Goal: Navigation & Orientation: Find specific page/section

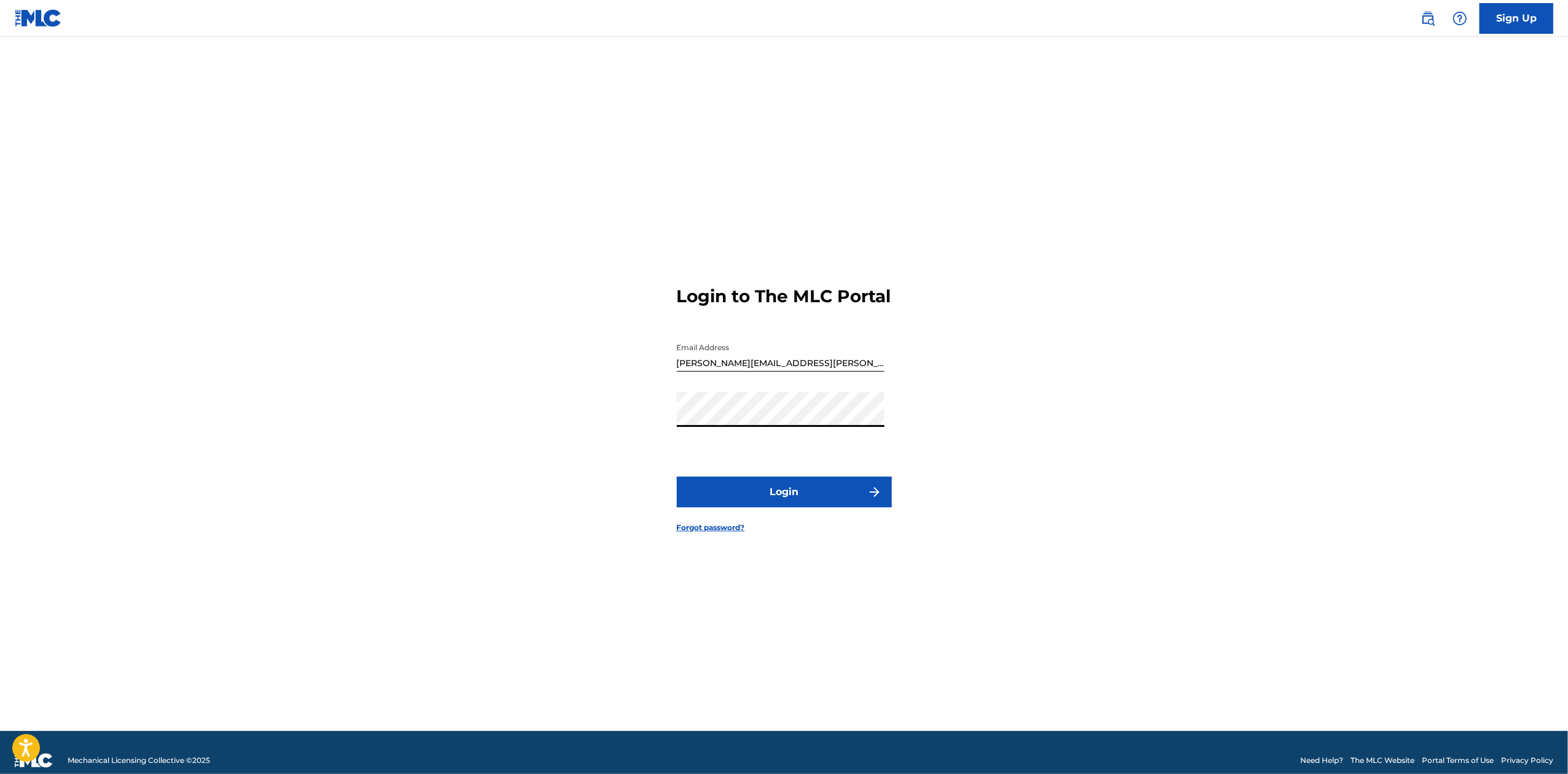
click at [677, 477] on button "Login" at bounding box center [784, 492] width 215 height 31
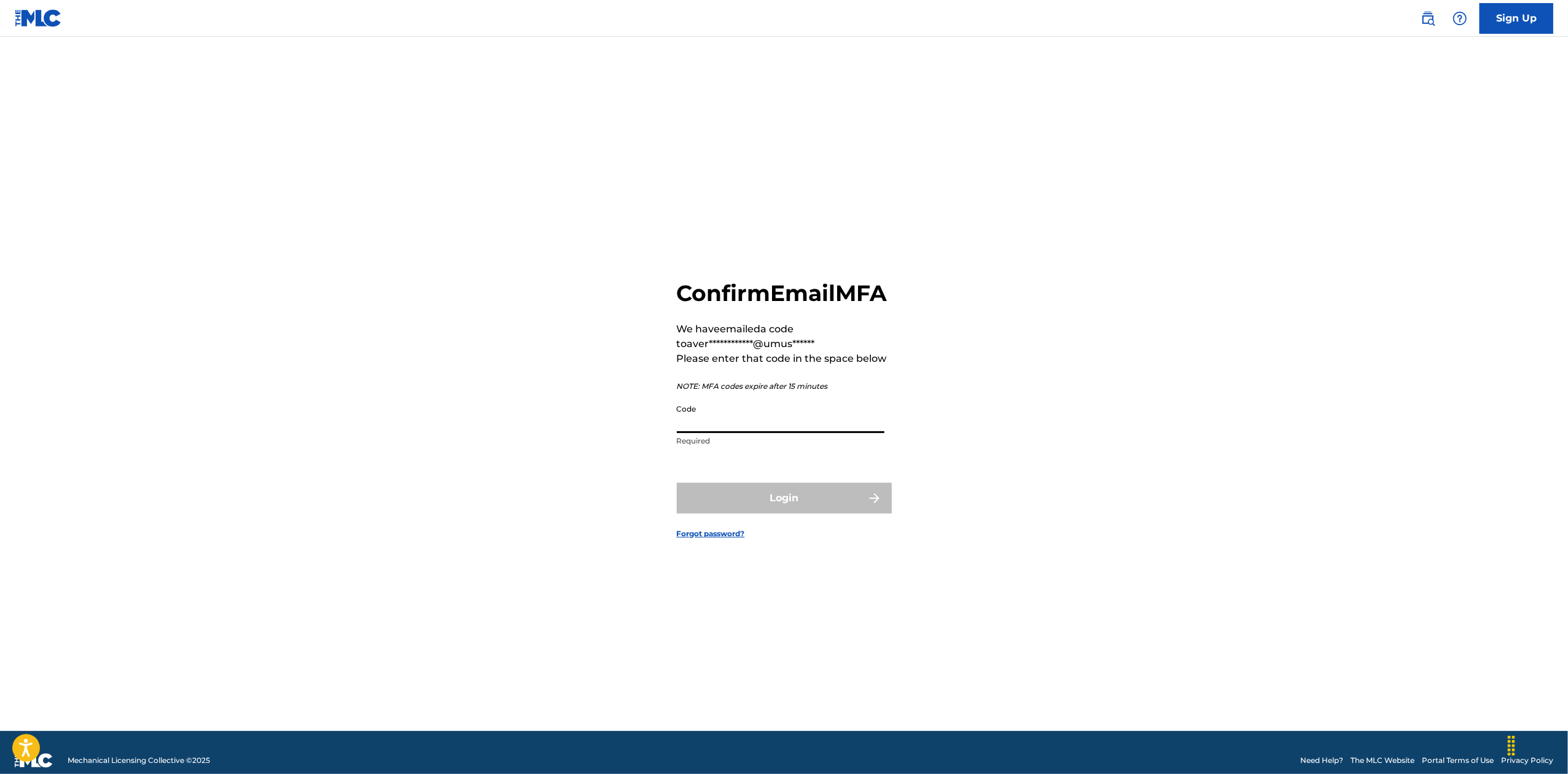
click at [848, 433] on input "Code" at bounding box center [780, 416] width 207 height 35
click at [1003, 571] on div "**********" at bounding box center [784, 399] width 860 height 663
click at [814, 433] on input "Code" at bounding box center [780, 416] width 207 height 35
paste input "I didn't find any in a brief review but if there are any on there where BMG is …"
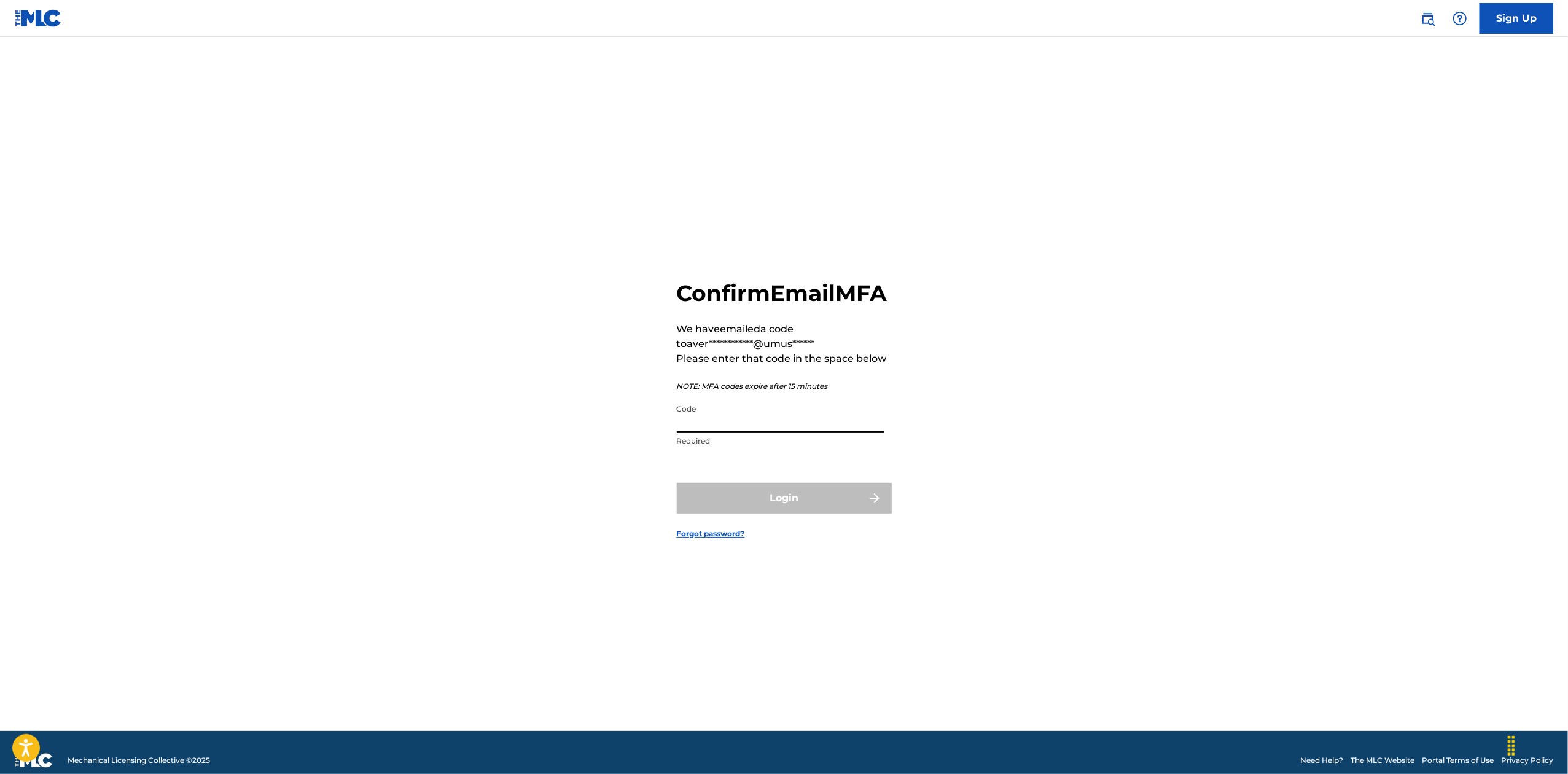
type input "I didn't find any in a brief review but if there are any on there where BMG is …"
click at [794, 514] on div "Login" at bounding box center [784, 498] width 215 height 31
click at [823, 429] on input "I didn't find any in a brief review but if there are any on there where BMG is …" at bounding box center [780, 416] width 207 height 35
paste input "804185"
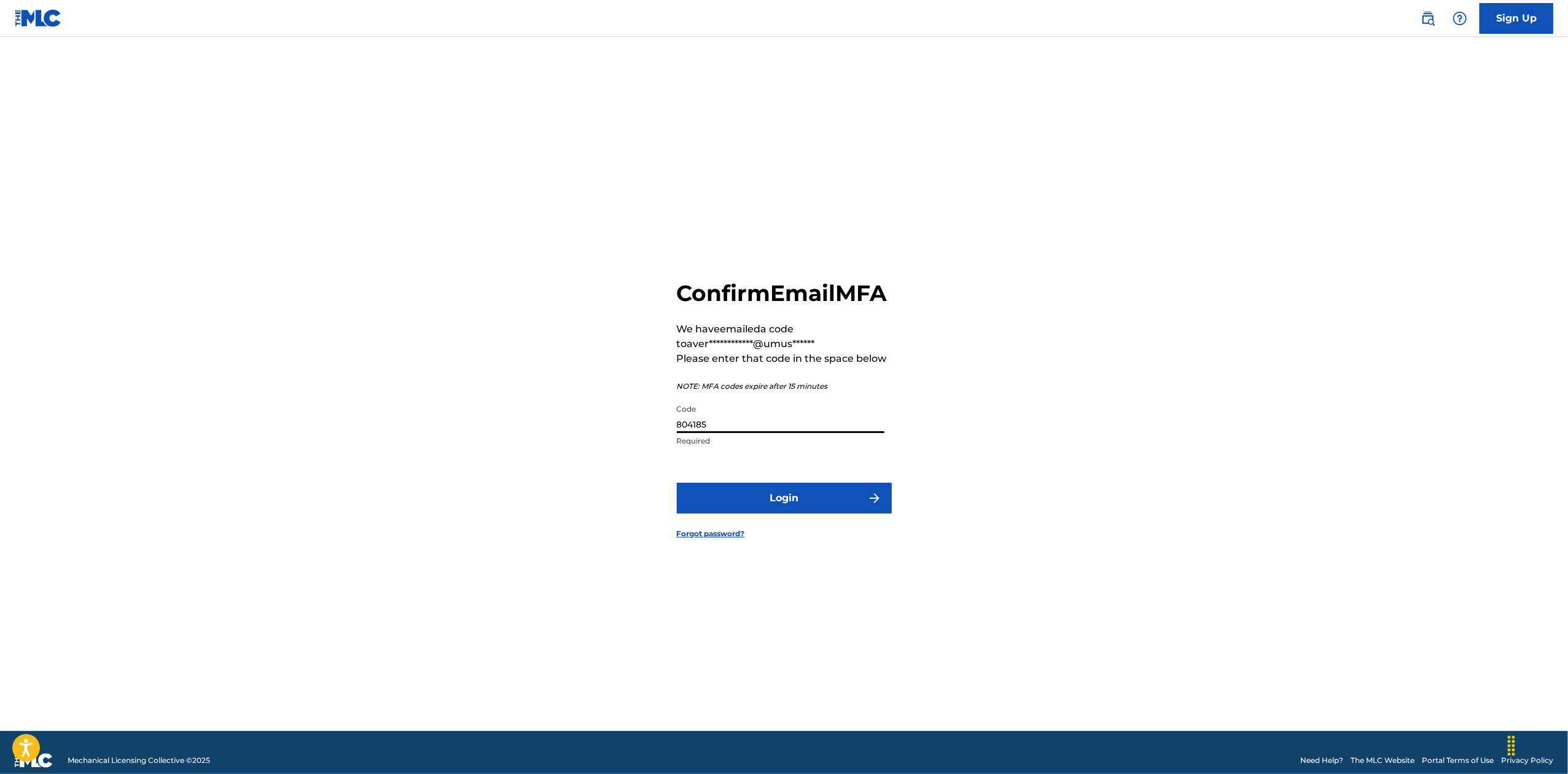
type input "804185"
click at [775, 514] on button "Login" at bounding box center [784, 498] width 215 height 31
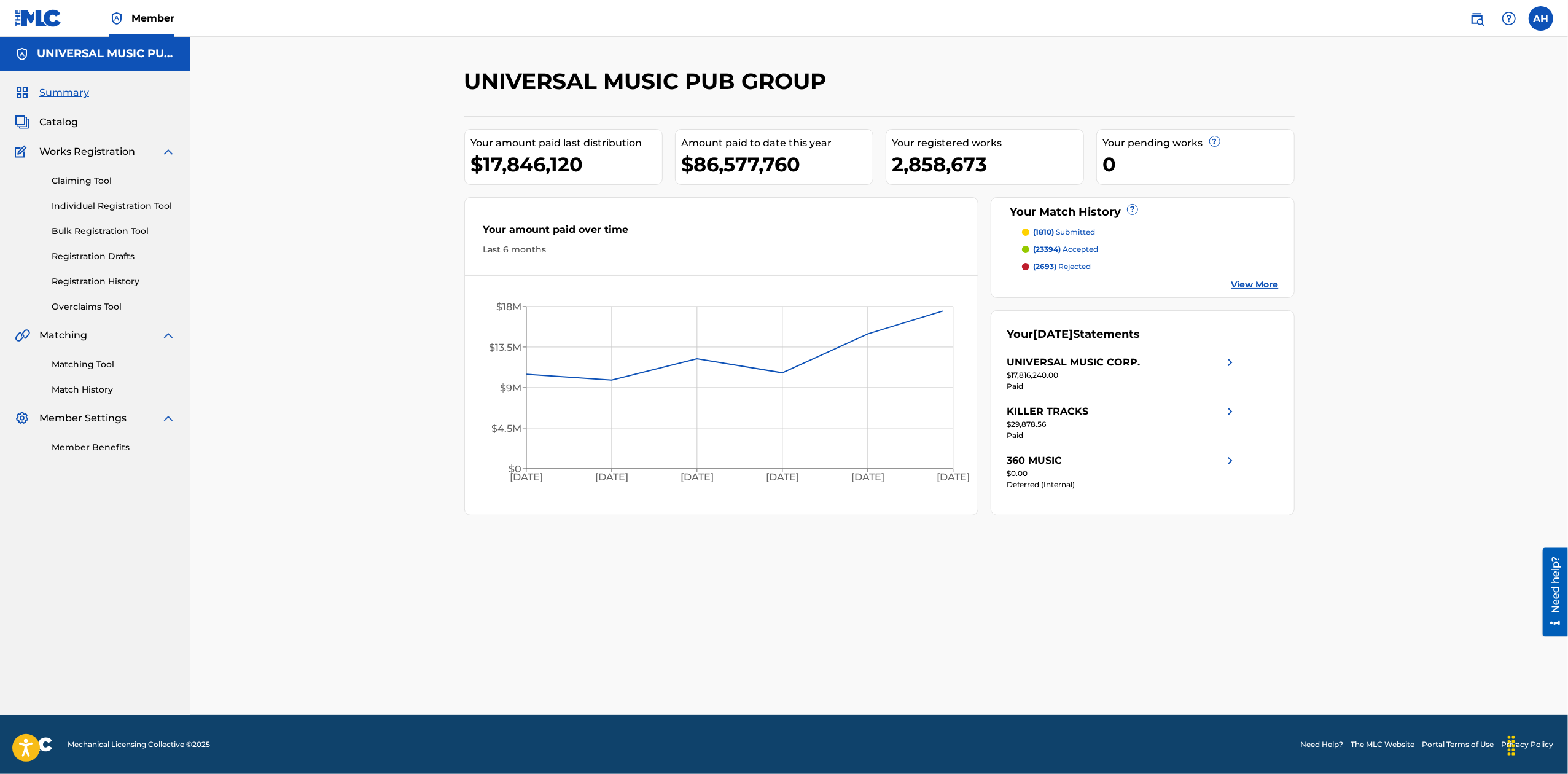
click at [65, 126] on span "Catalog" at bounding box center [59, 122] width 39 height 15
